Goal: Task Accomplishment & Management: Use online tool/utility

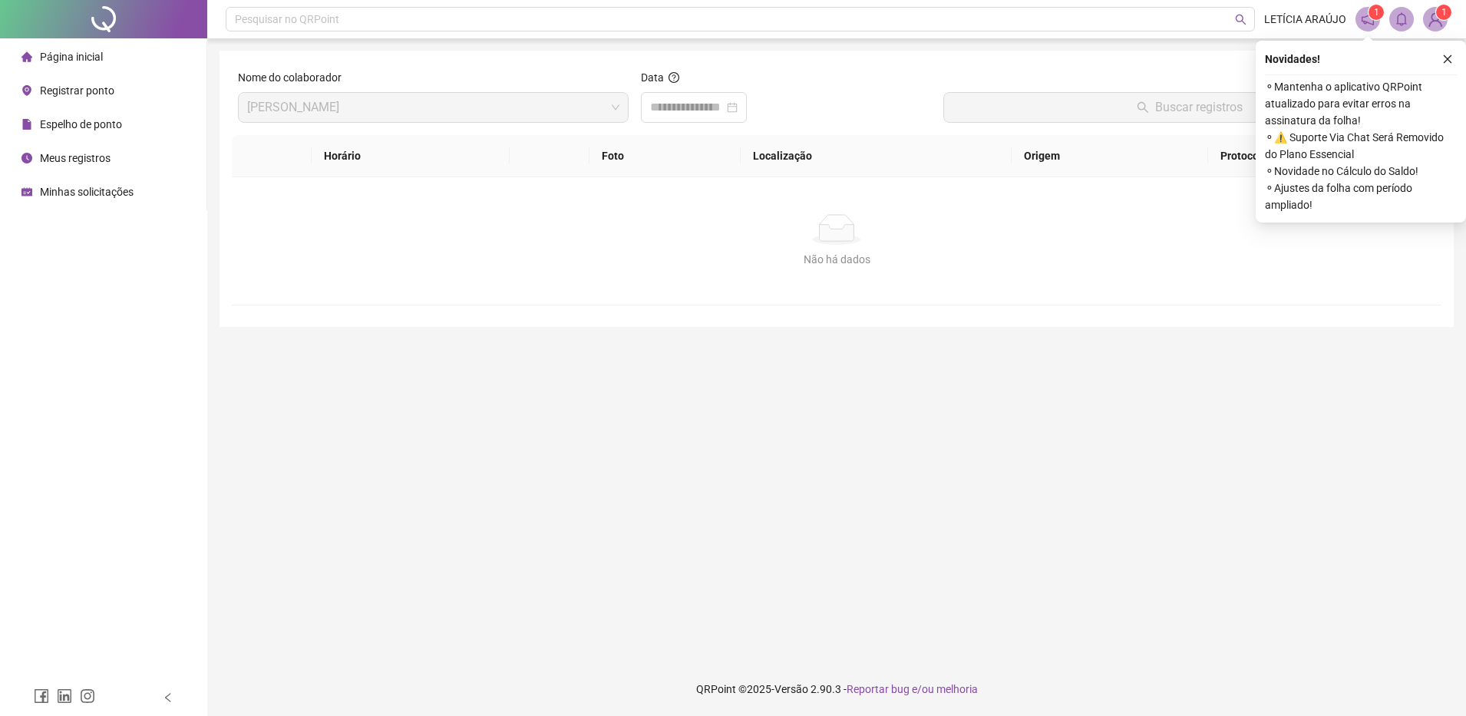
click at [40, 64] on div "Página inicial" at bounding box center [61, 56] width 81 height 31
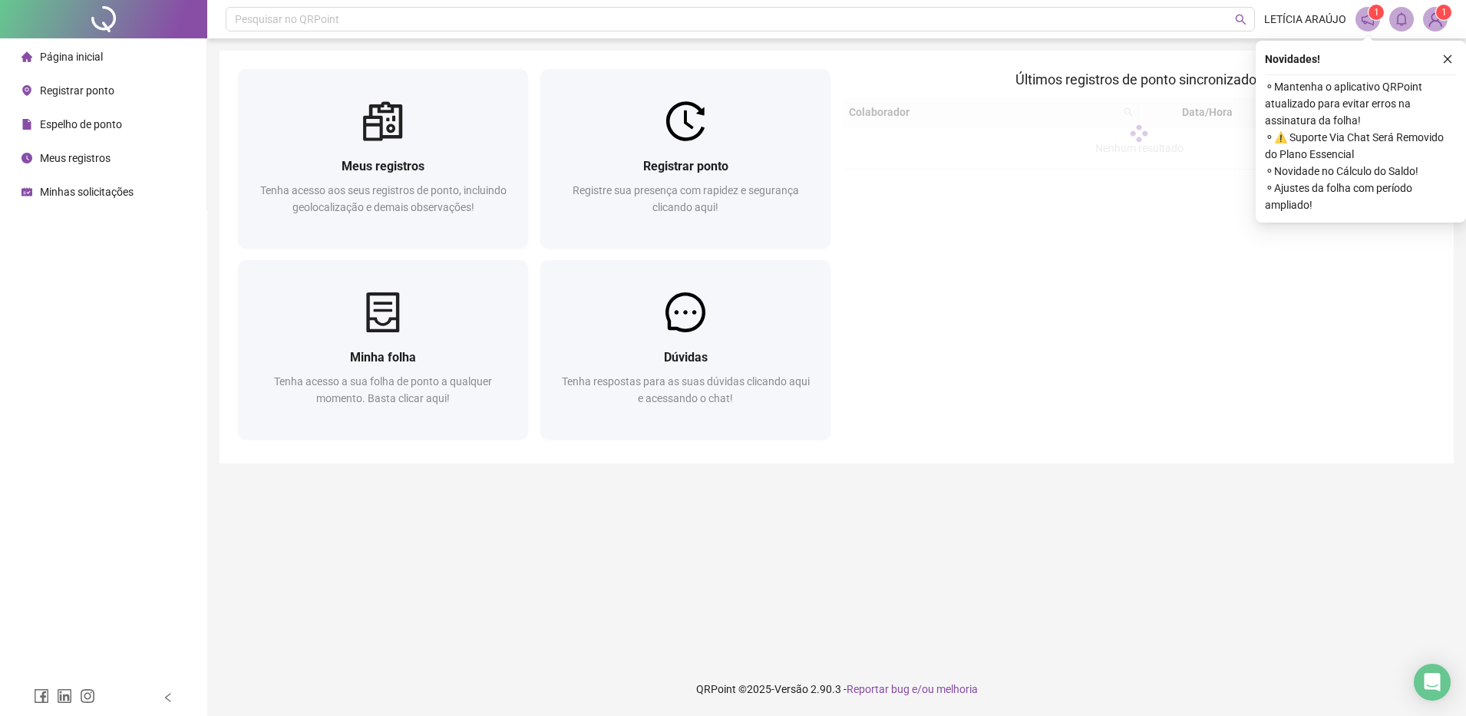
click at [40, 64] on div "Página inicial" at bounding box center [61, 56] width 81 height 31
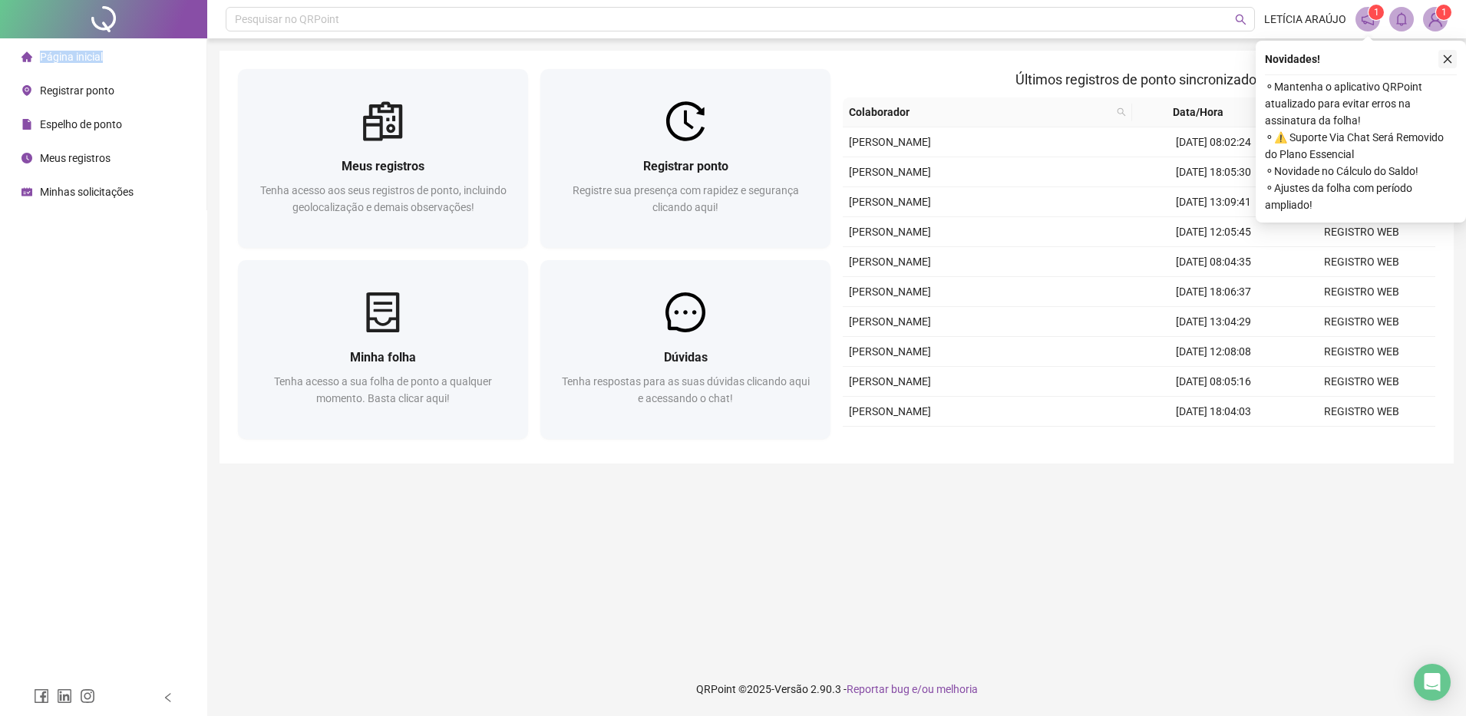
click at [1439, 64] on button "button" at bounding box center [1448, 59] width 18 height 18
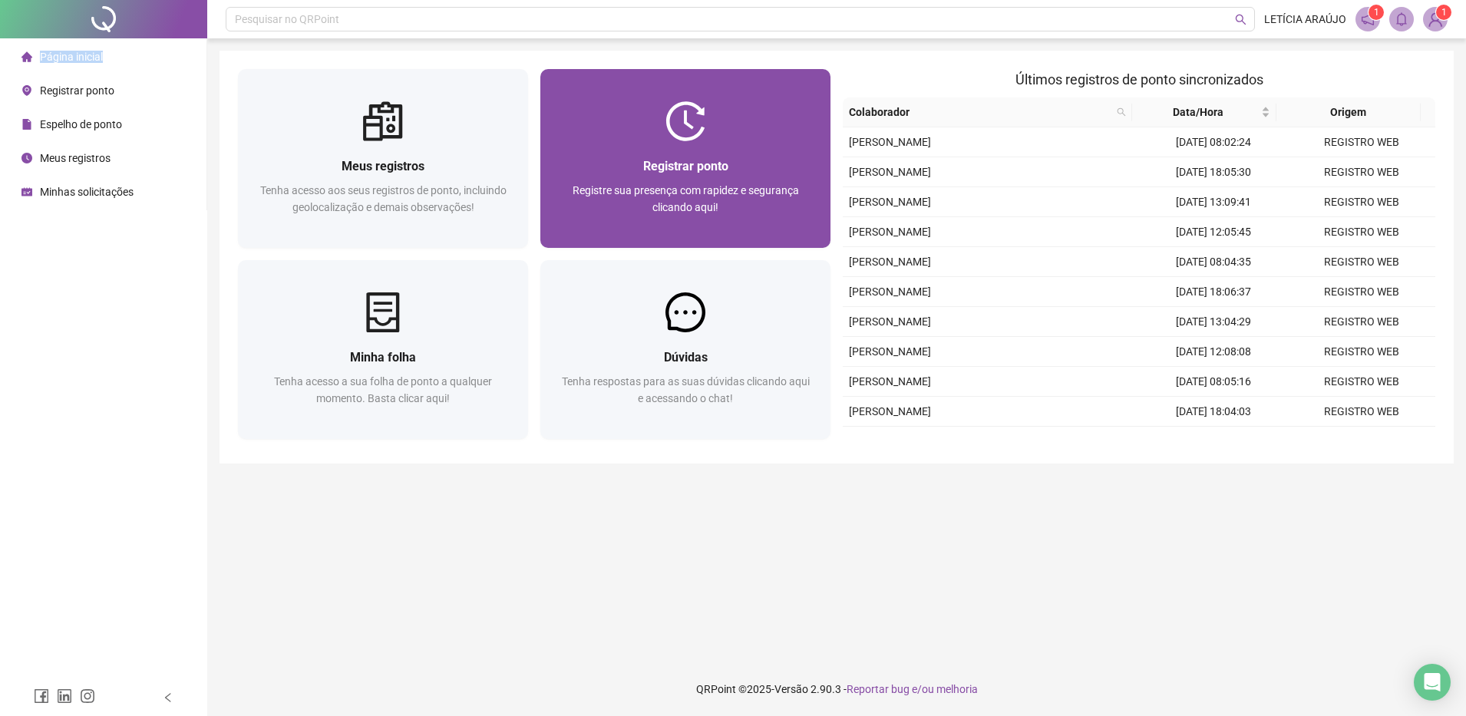
click at [746, 137] on div at bounding box center [685, 121] width 290 height 40
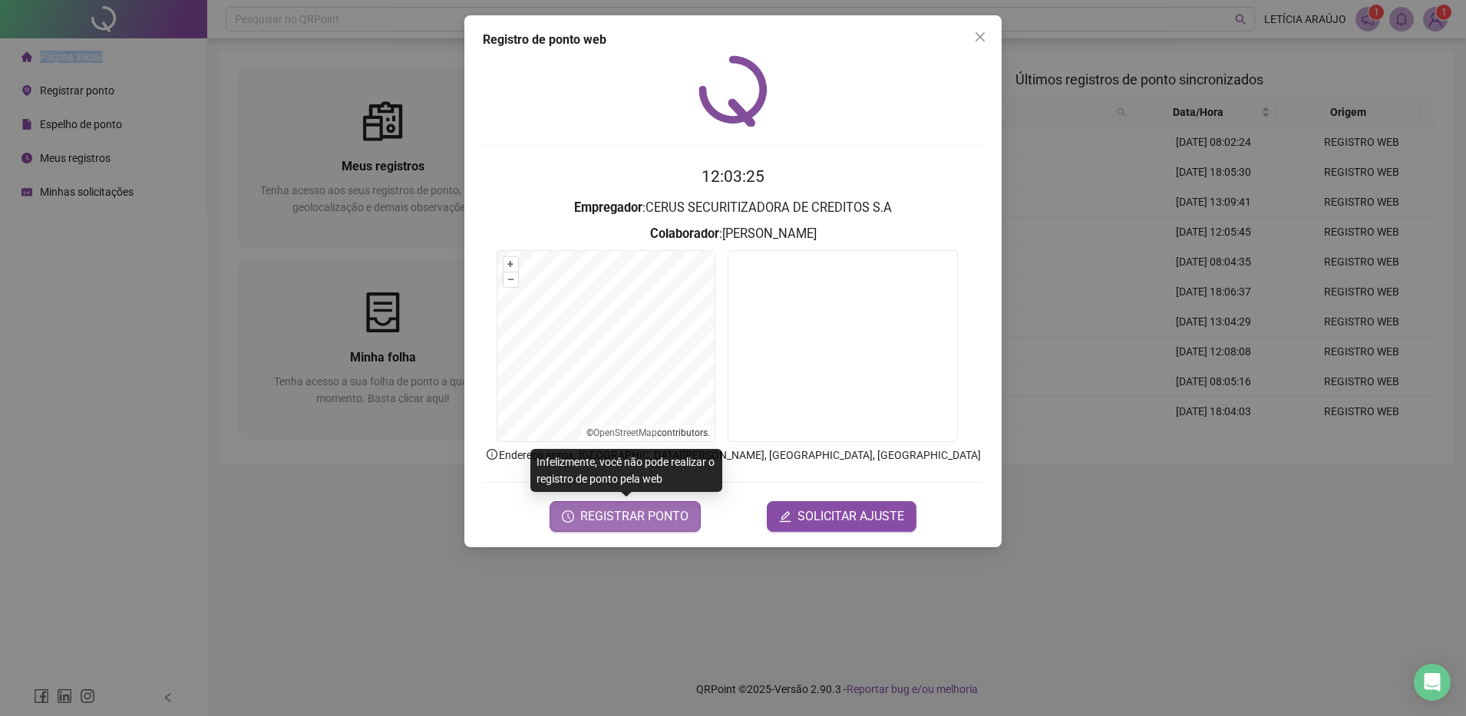
click at [654, 518] on span "REGISTRAR PONTO" at bounding box center [634, 516] width 108 height 18
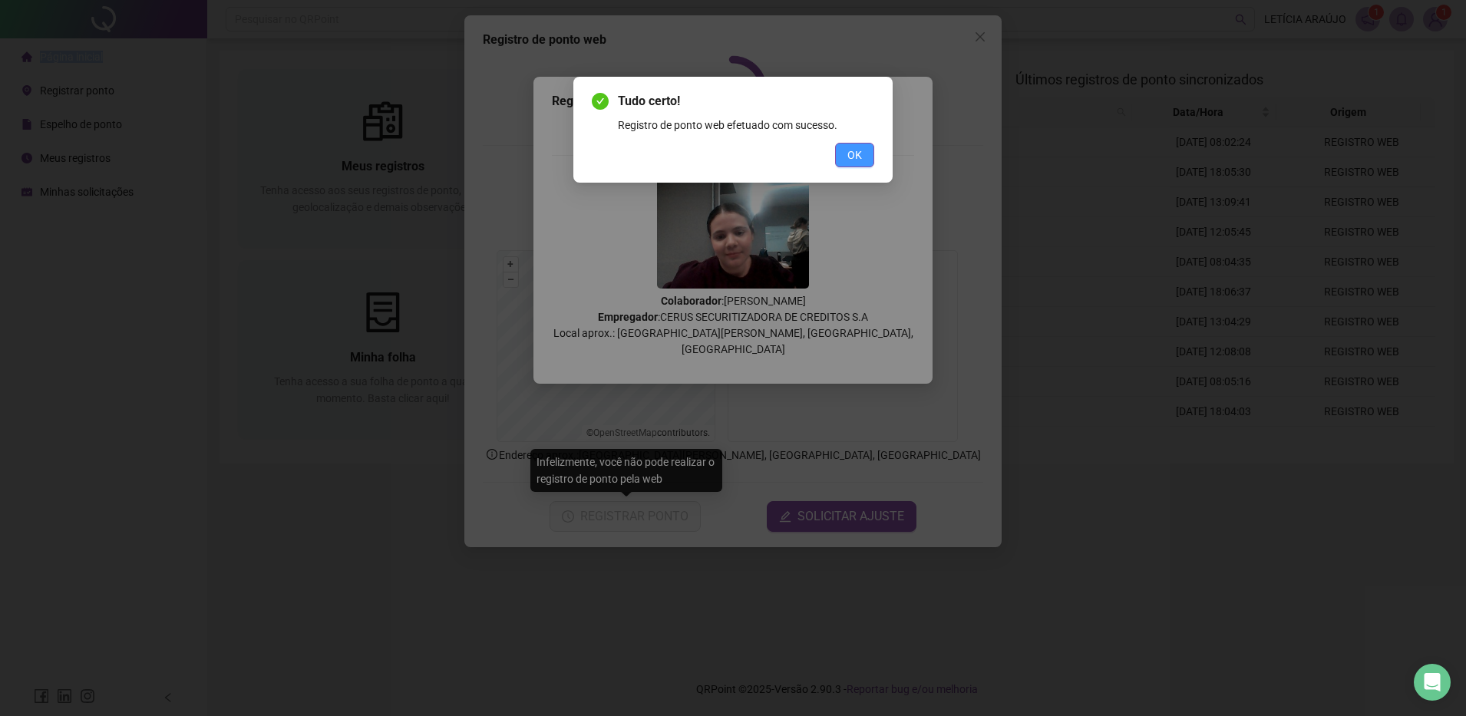
click at [839, 144] on button "OK" at bounding box center [854, 155] width 39 height 25
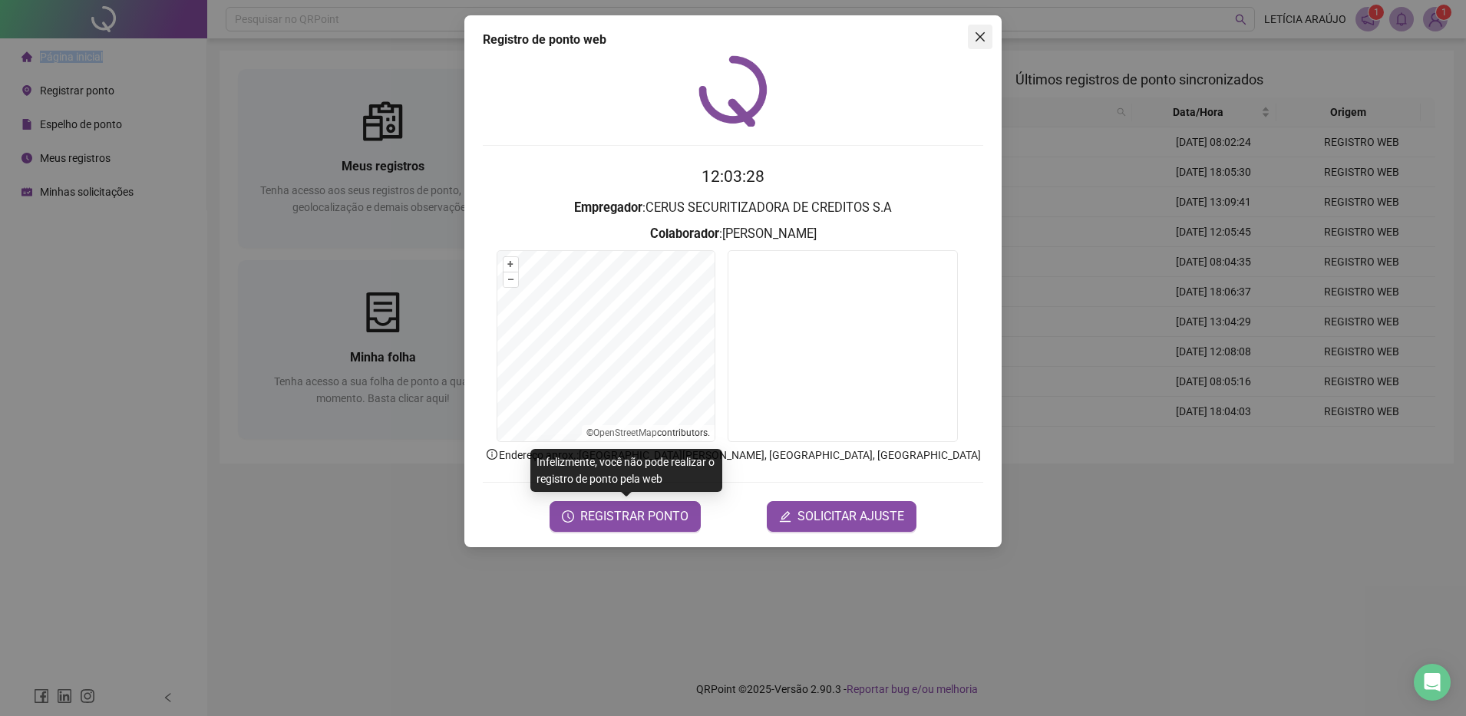
click at [980, 33] on icon "close" at bounding box center [980, 37] width 12 height 12
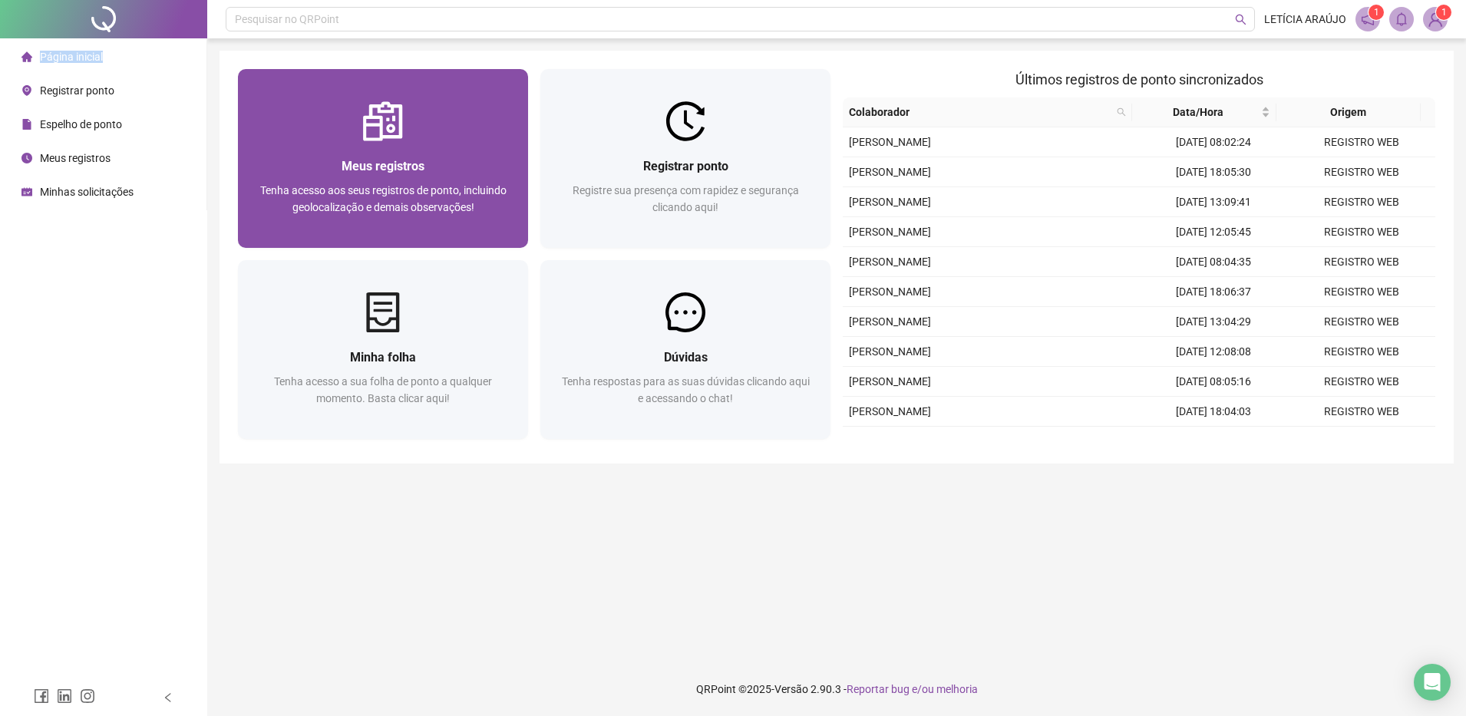
click at [451, 107] on div at bounding box center [383, 121] width 290 height 40
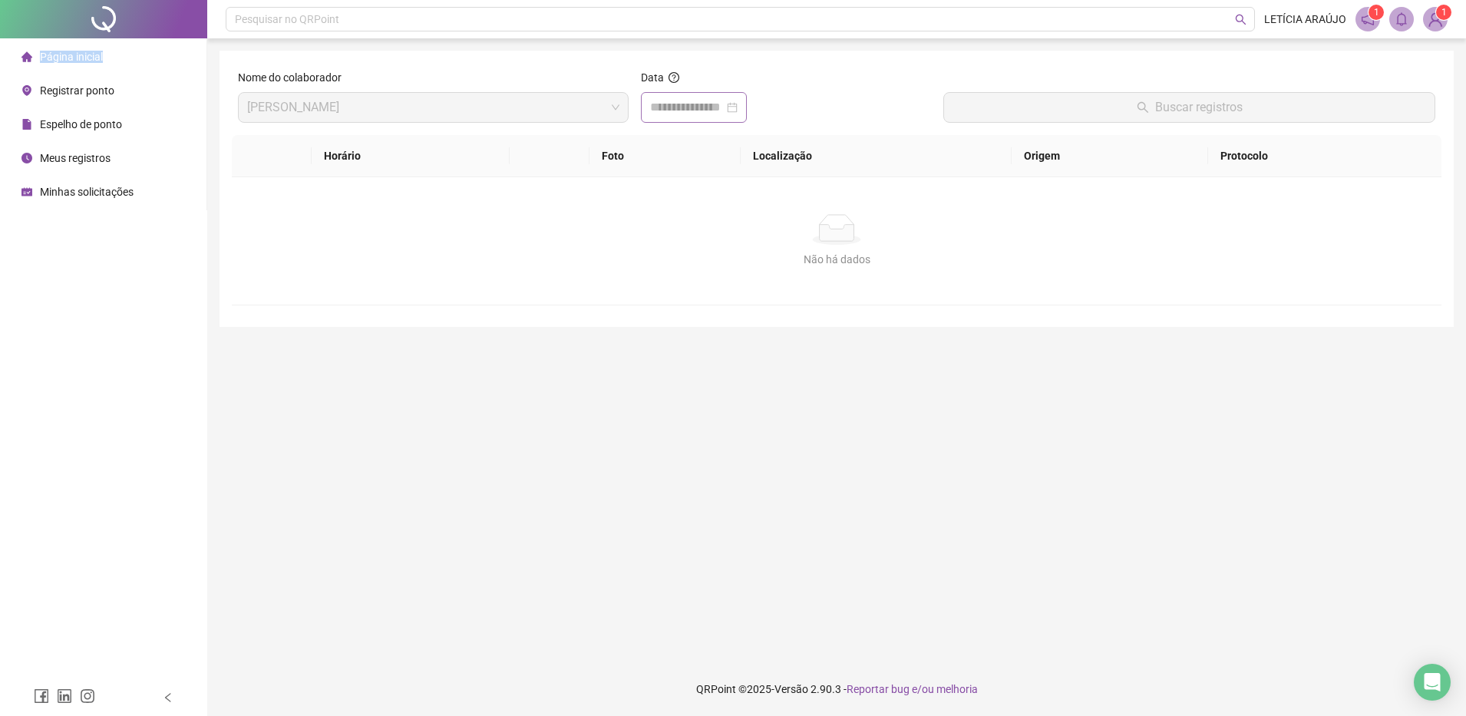
click at [648, 104] on div at bounding box center [694, 107] width 106 height 31
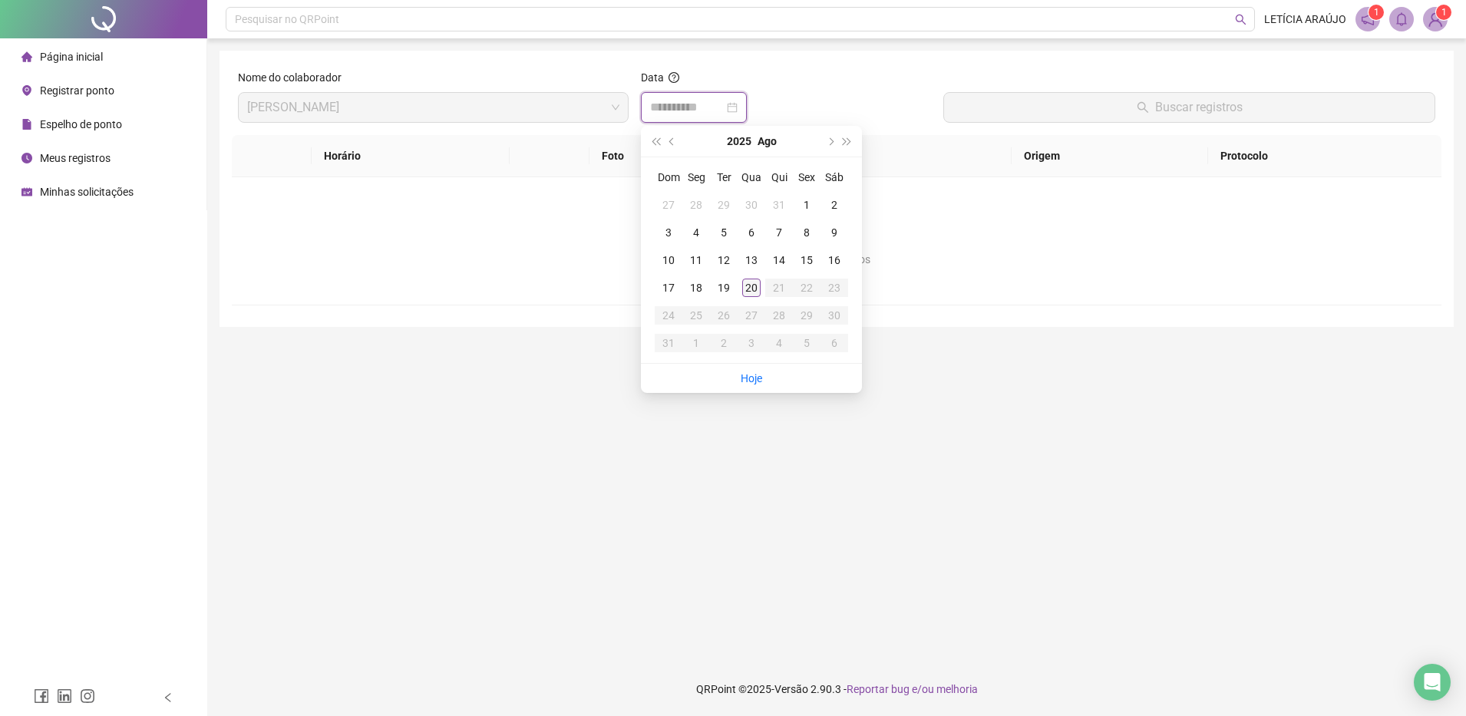
type input "**********"
click at [750, 292] on div "20" at bounding box center [751, 288] width 18 height 18
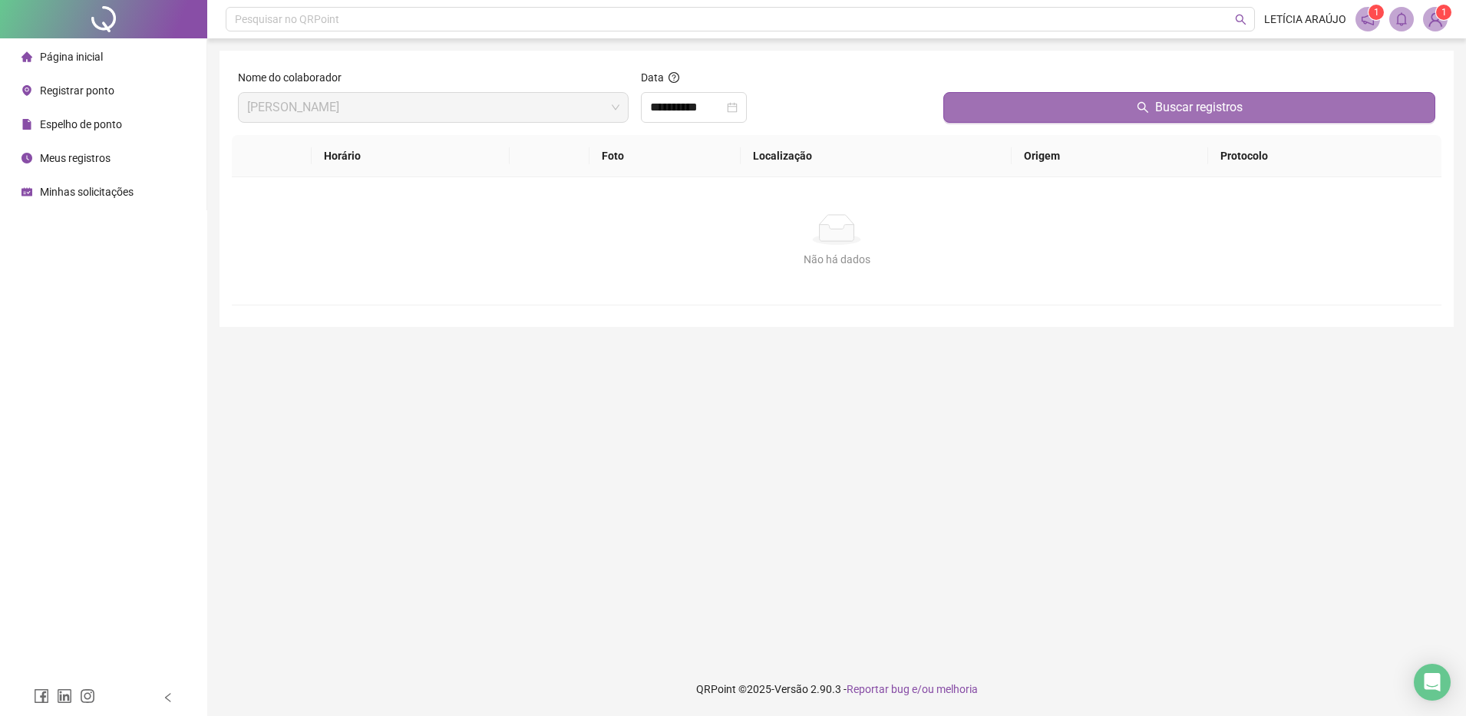
click at [1004, 107] on button "Buscar registros" at bounding box center [1189, 107] width 492 height 31
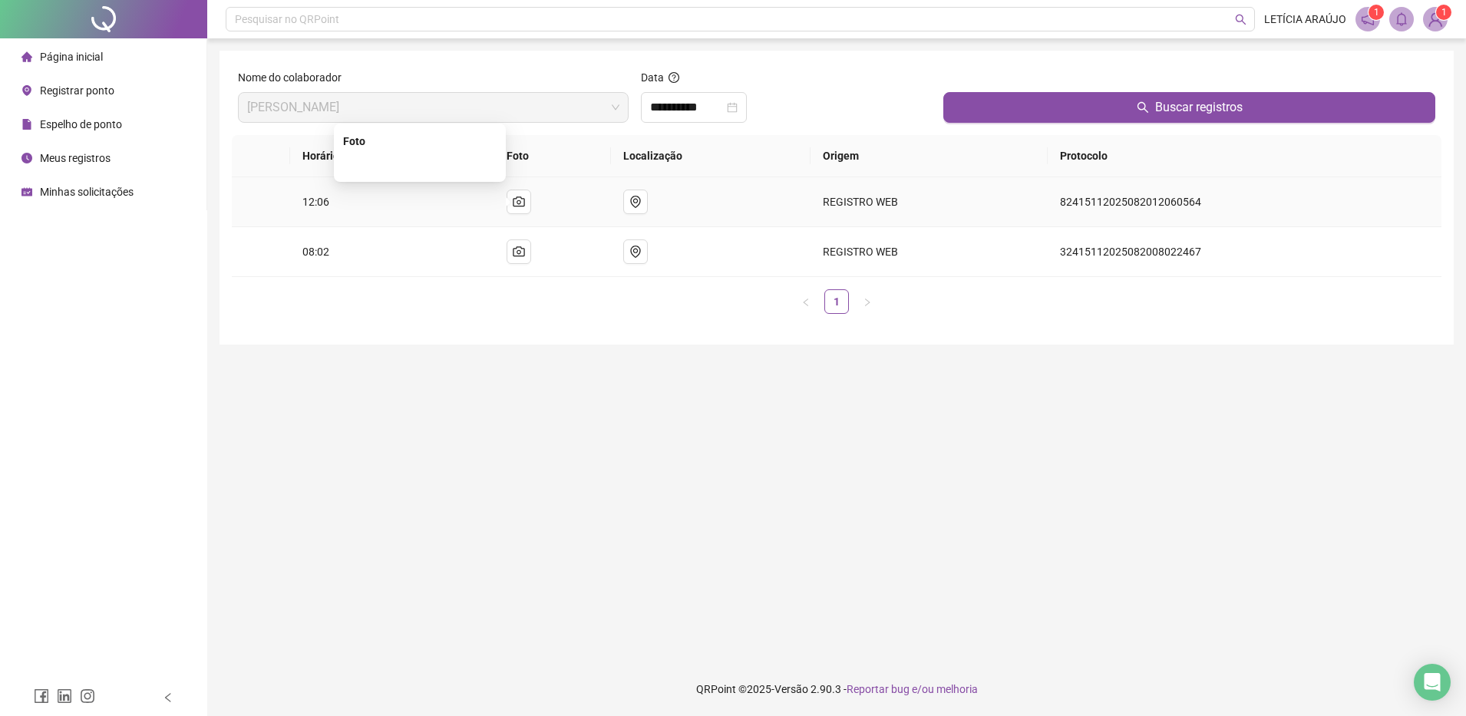
click at [420, 165] on img at bounding box center [420, 165] width 0 height 0
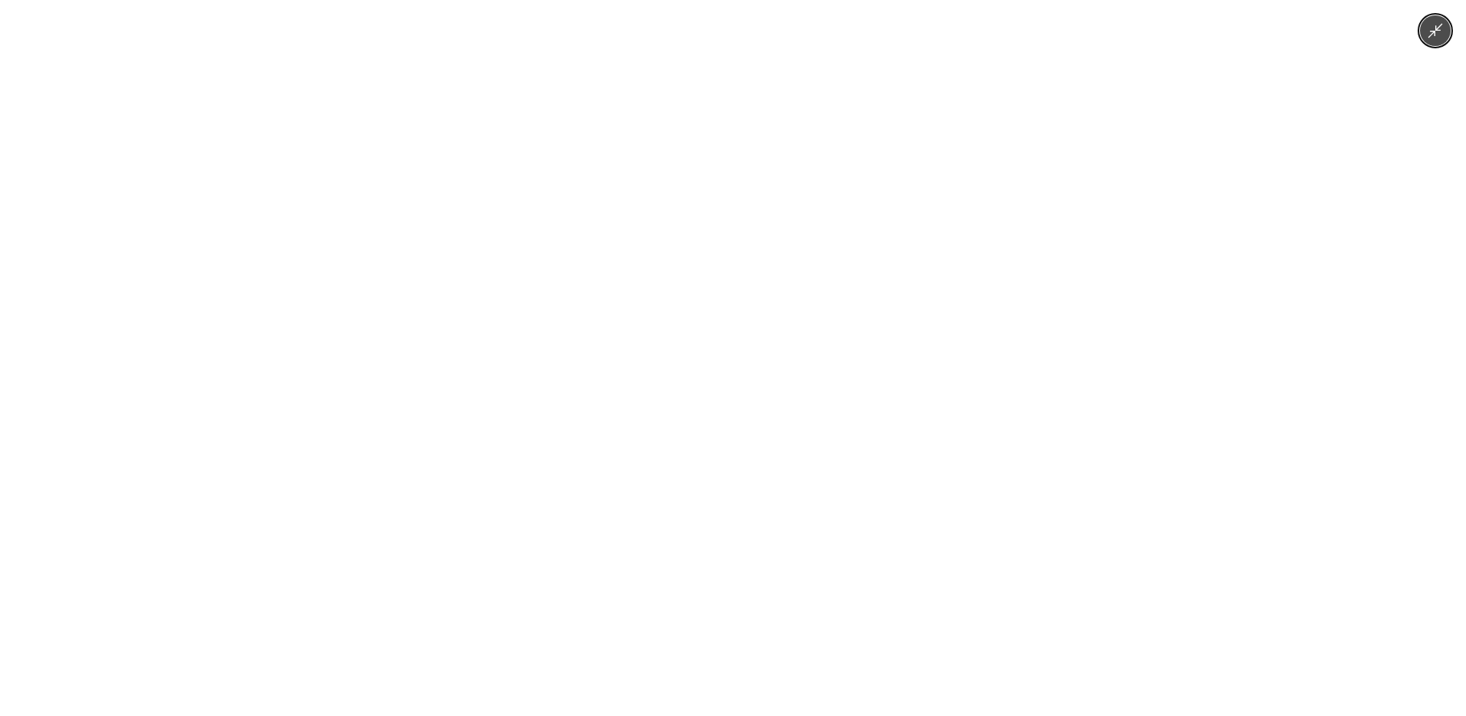
click at [474, 208] on img at bounding box center [733, 358] width 957 height 716
